Goal: Book appointment/travel/reservation

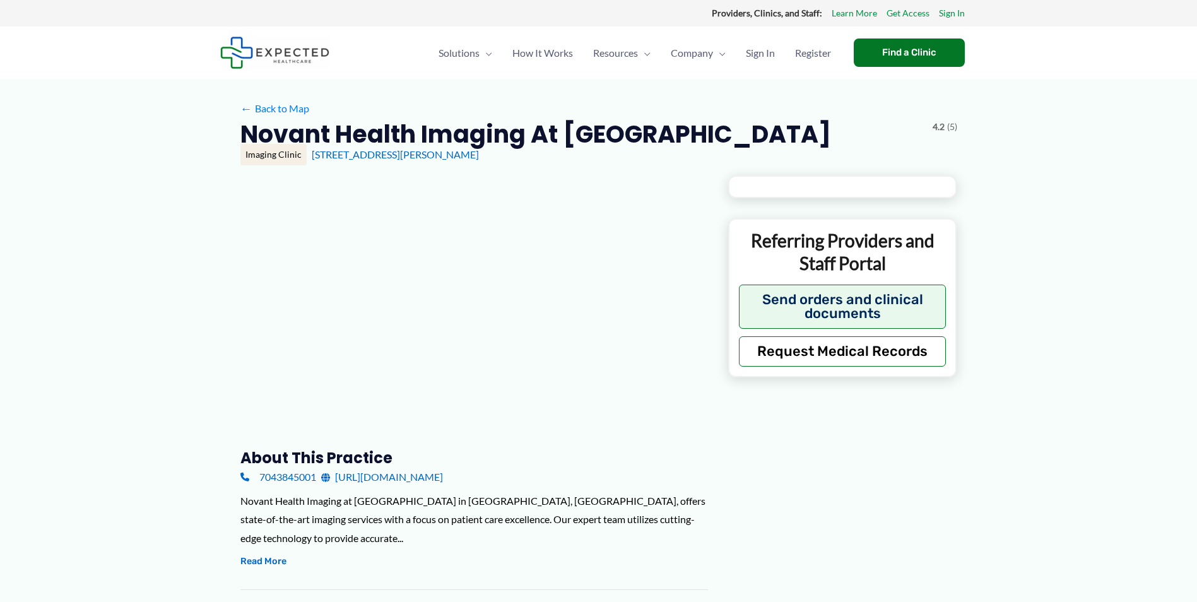
type input "**********"
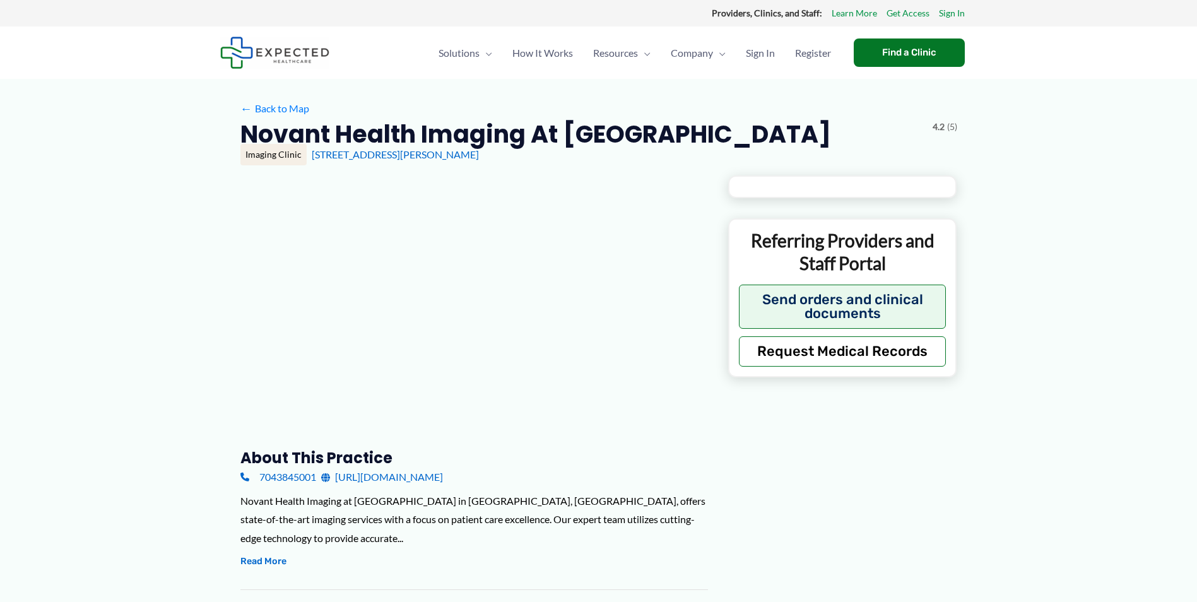
type input "**********"
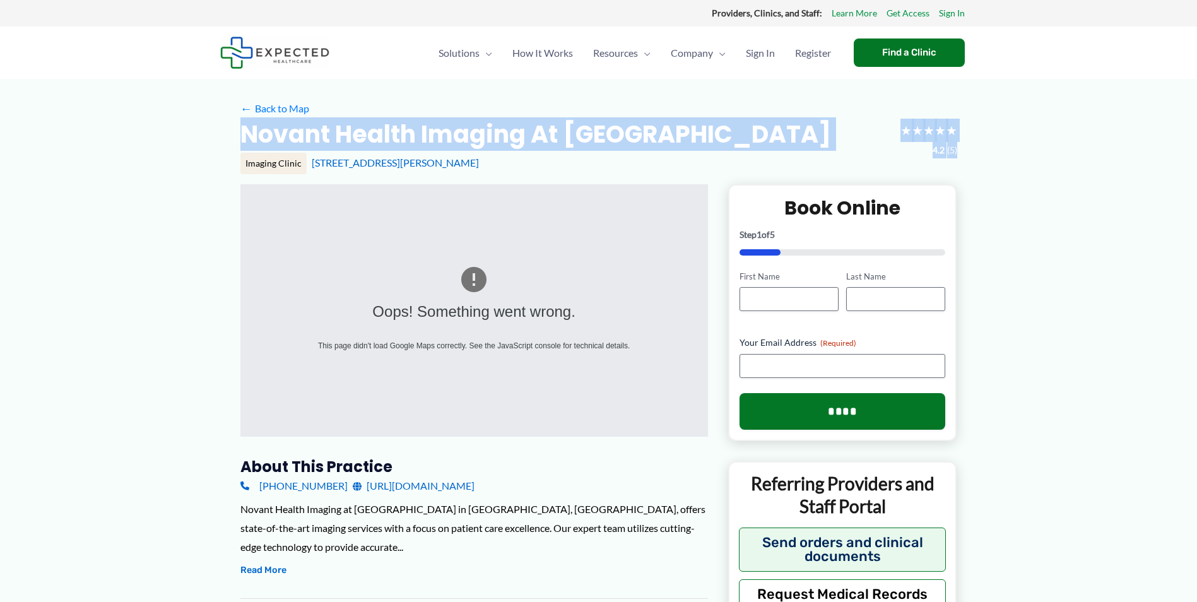
drag, startPoint x: 1196, startPoint y: 105, endPoint x: 1193, endPoint y: 160, distance: 55.0
